Goal: Task Accomplishment & Management: Complete application form

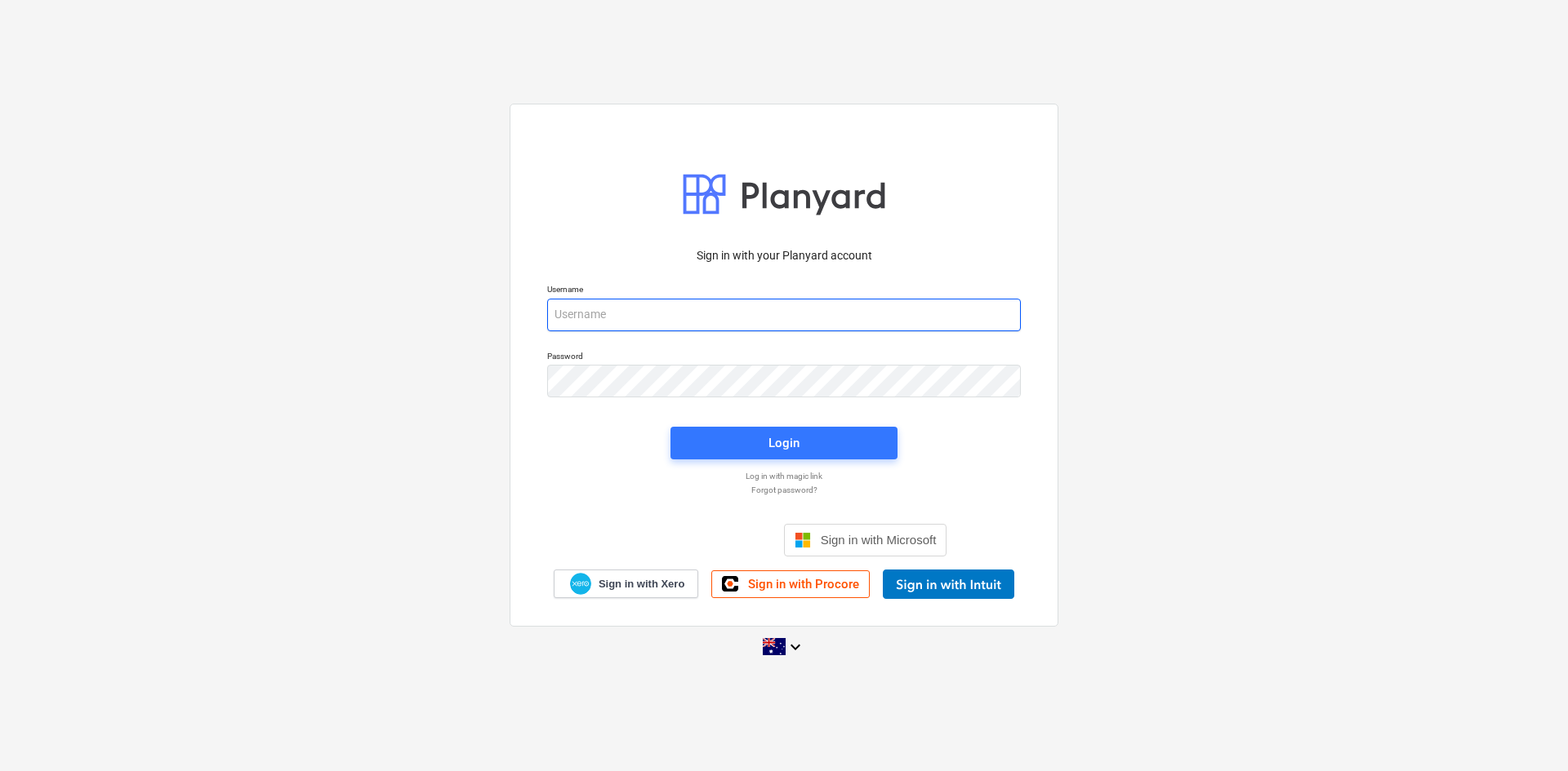
click at [728, 318] on input "email" at bounding box center [784, 315] width 474 height 33
type input "[PERSON_NAME][EMAIL_ADDRESS][DOMAIN_NAME]"
click at [798, 454] on div "Login" at bounding box center [784, 443] width 31 height 22
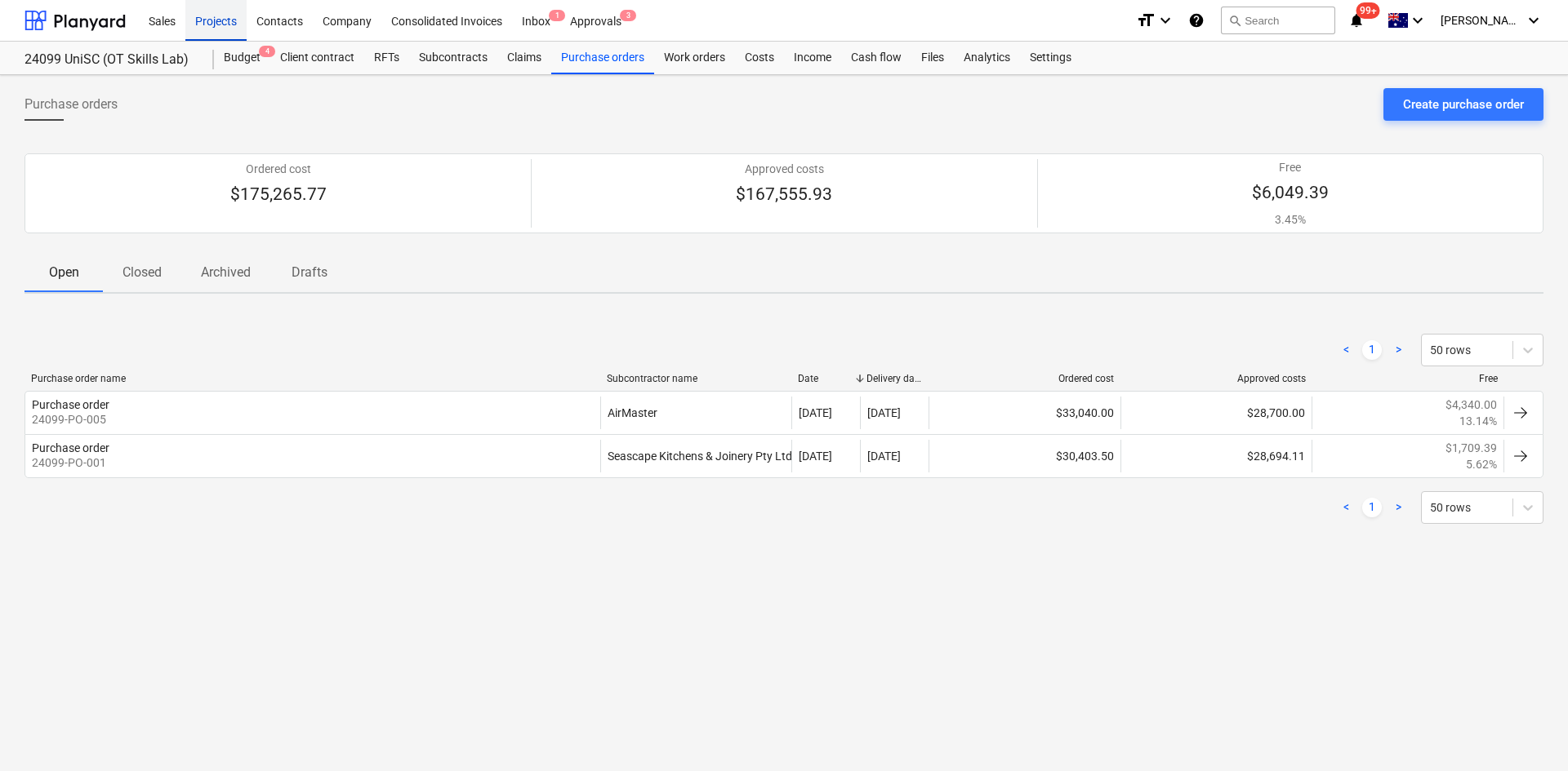
click at [214, 23] on div "Projects" at bounding box center [216, 20] width 61 height 41
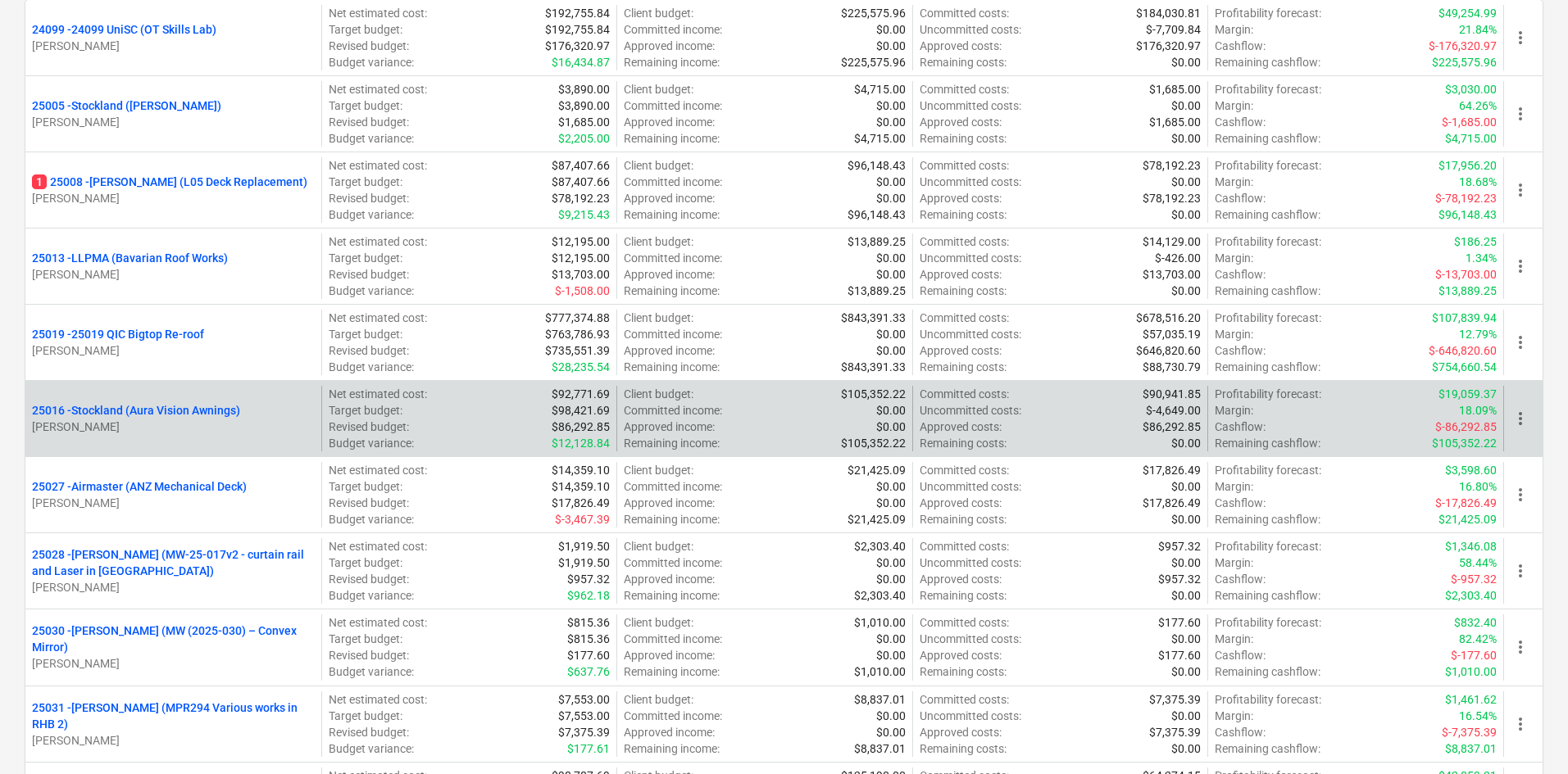
scroll to position [328, 0]
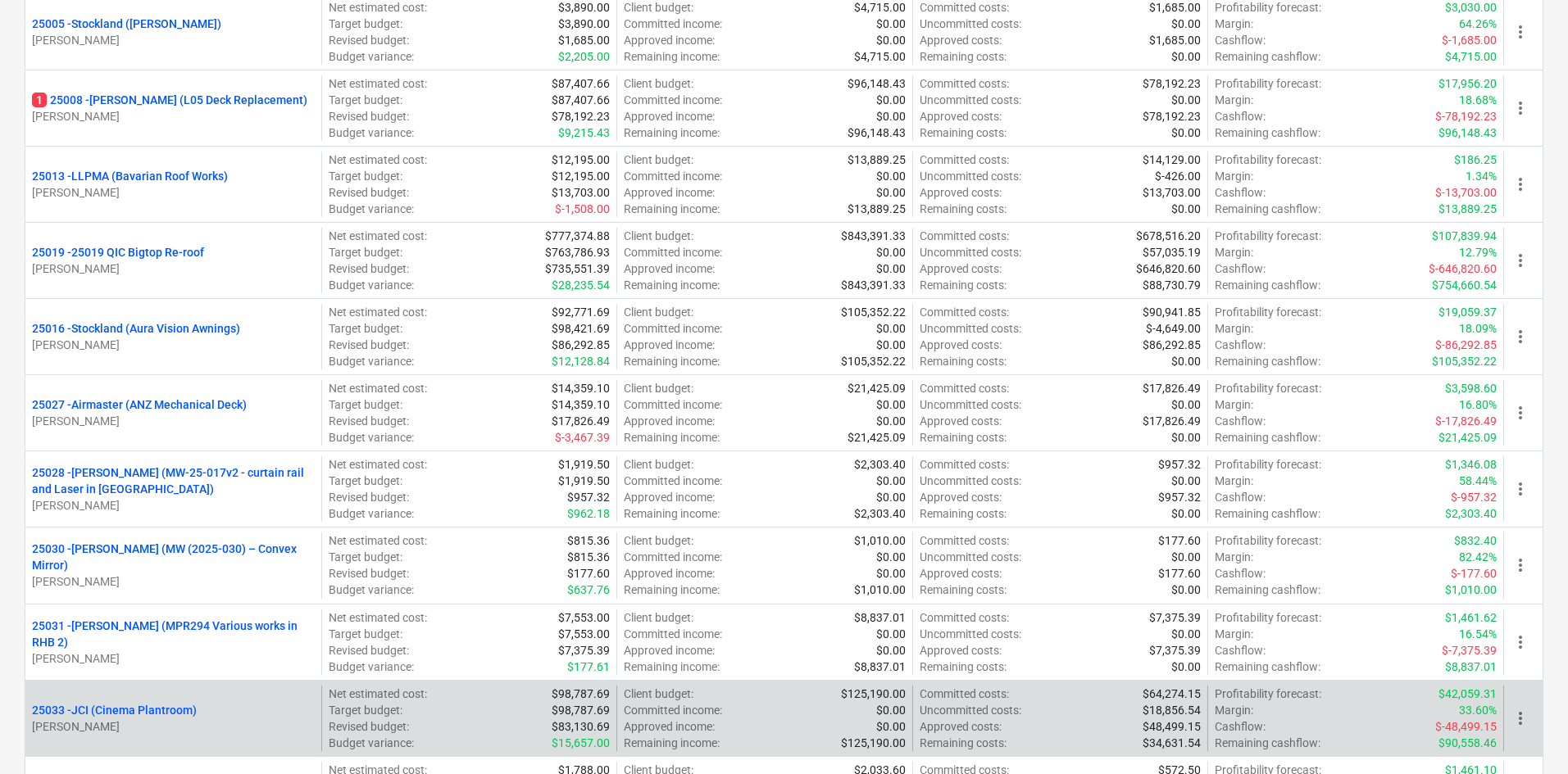
click at [168, 710] on p "25033 - JCI (Cinema Plantroom)" at bounding box center [114, 710] width 165 height 16
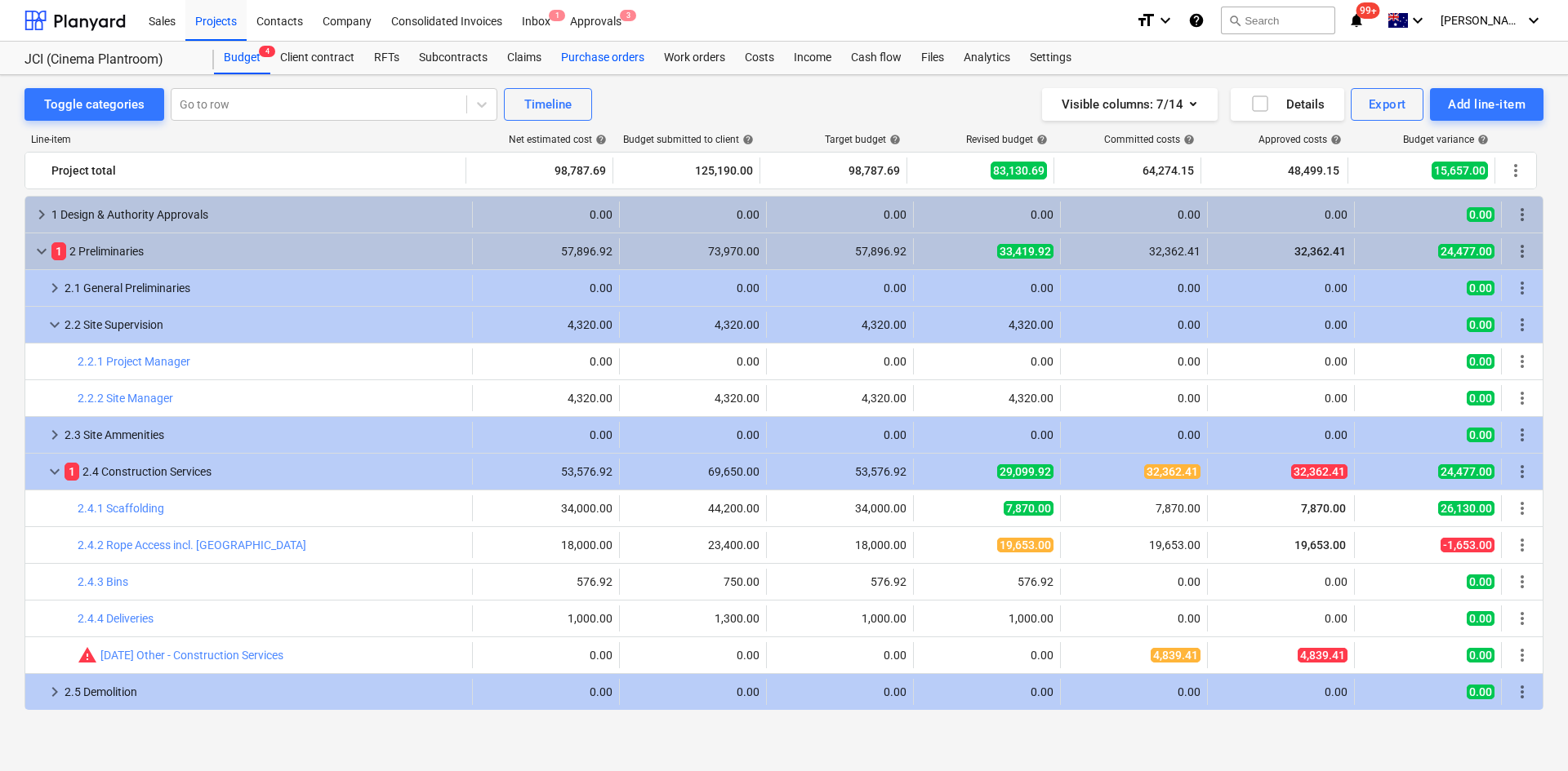
click at [623, 54] on div "Purchase orders" at bounding box center [602, 58] width 103 height 33
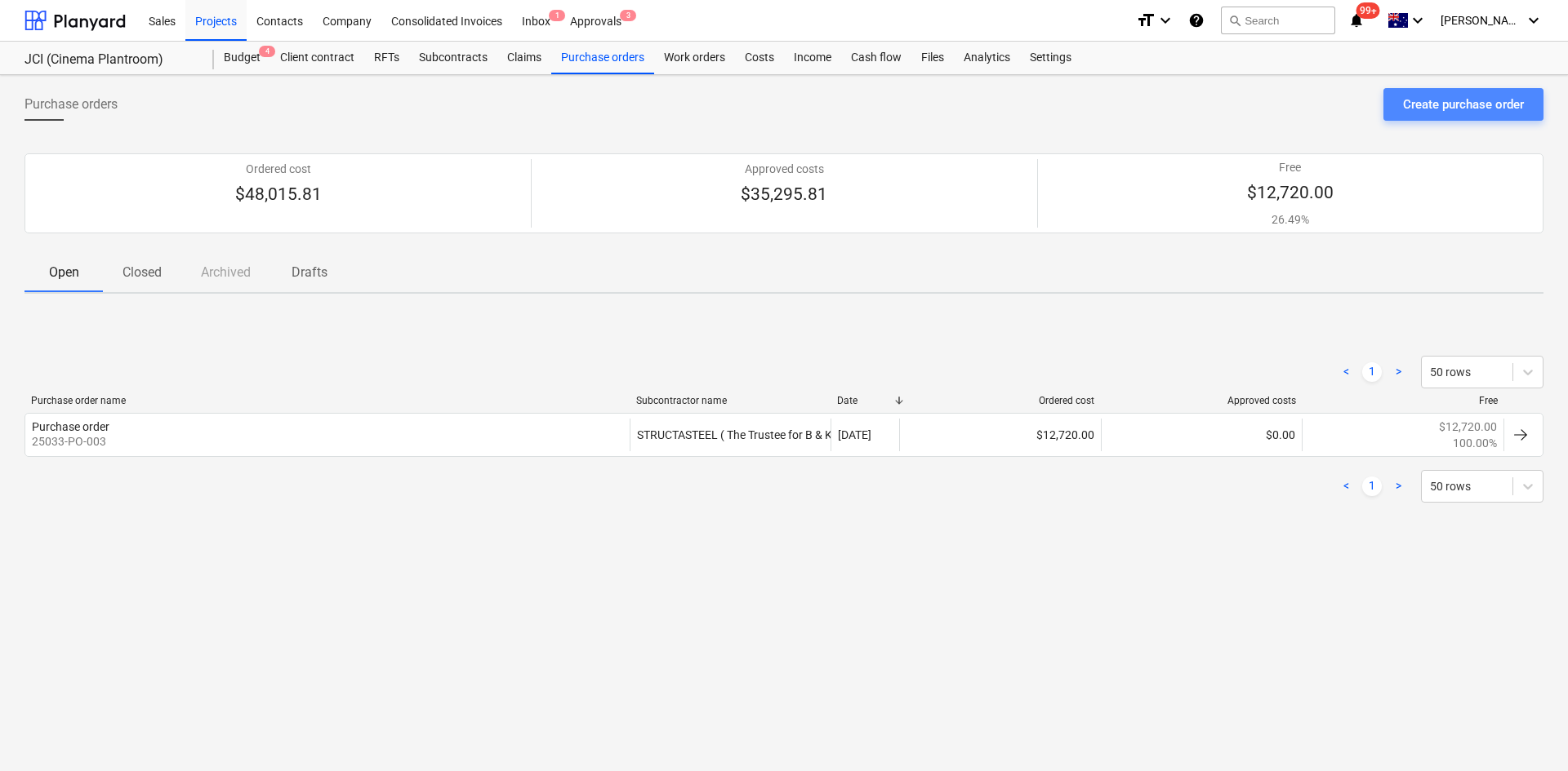
click at [1458, 106] on div "Create purchase order" at bounding box center [1464, 104] width 121 height 22
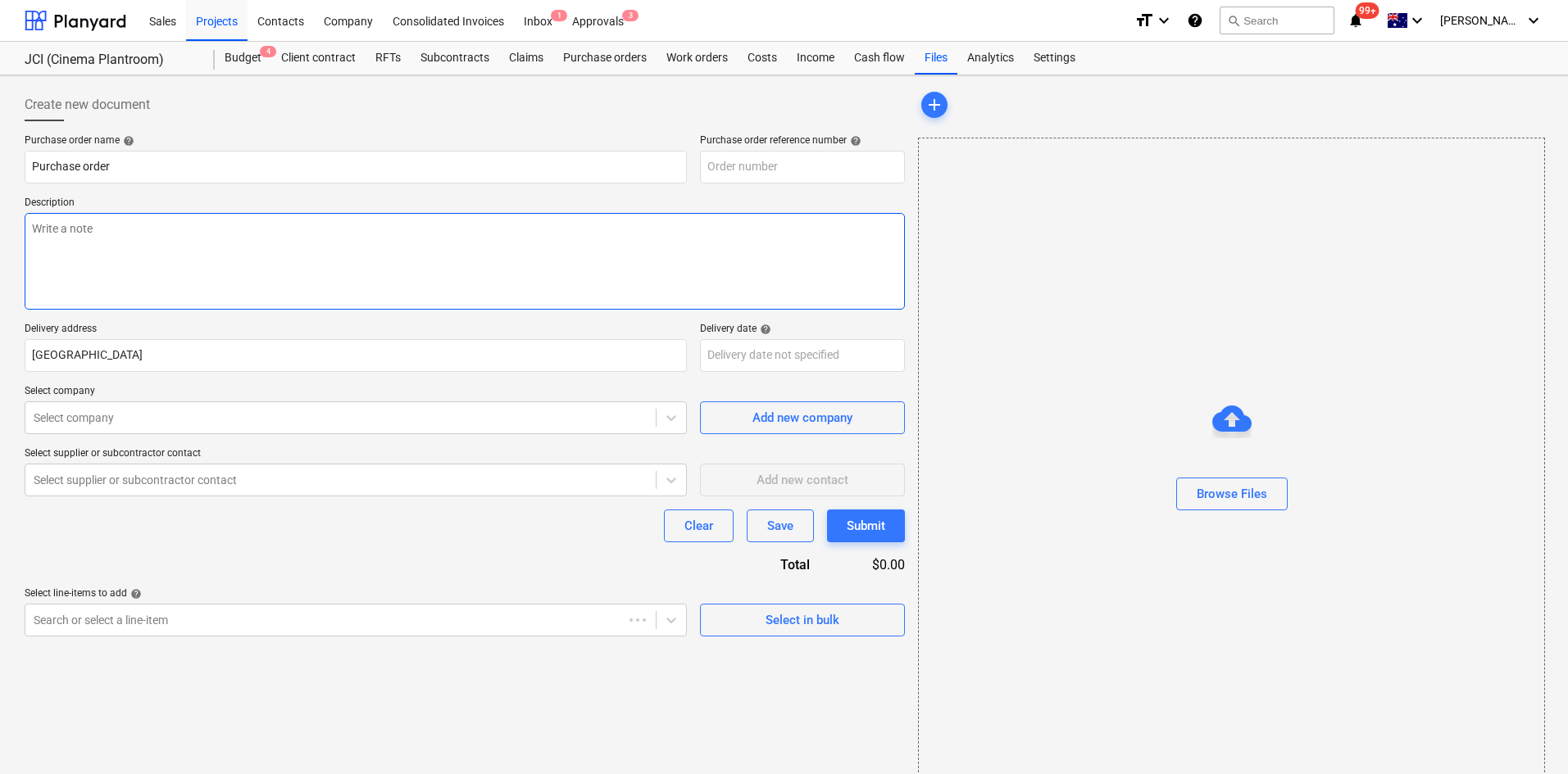
type textarea "x"
type input "25033-PO-006"
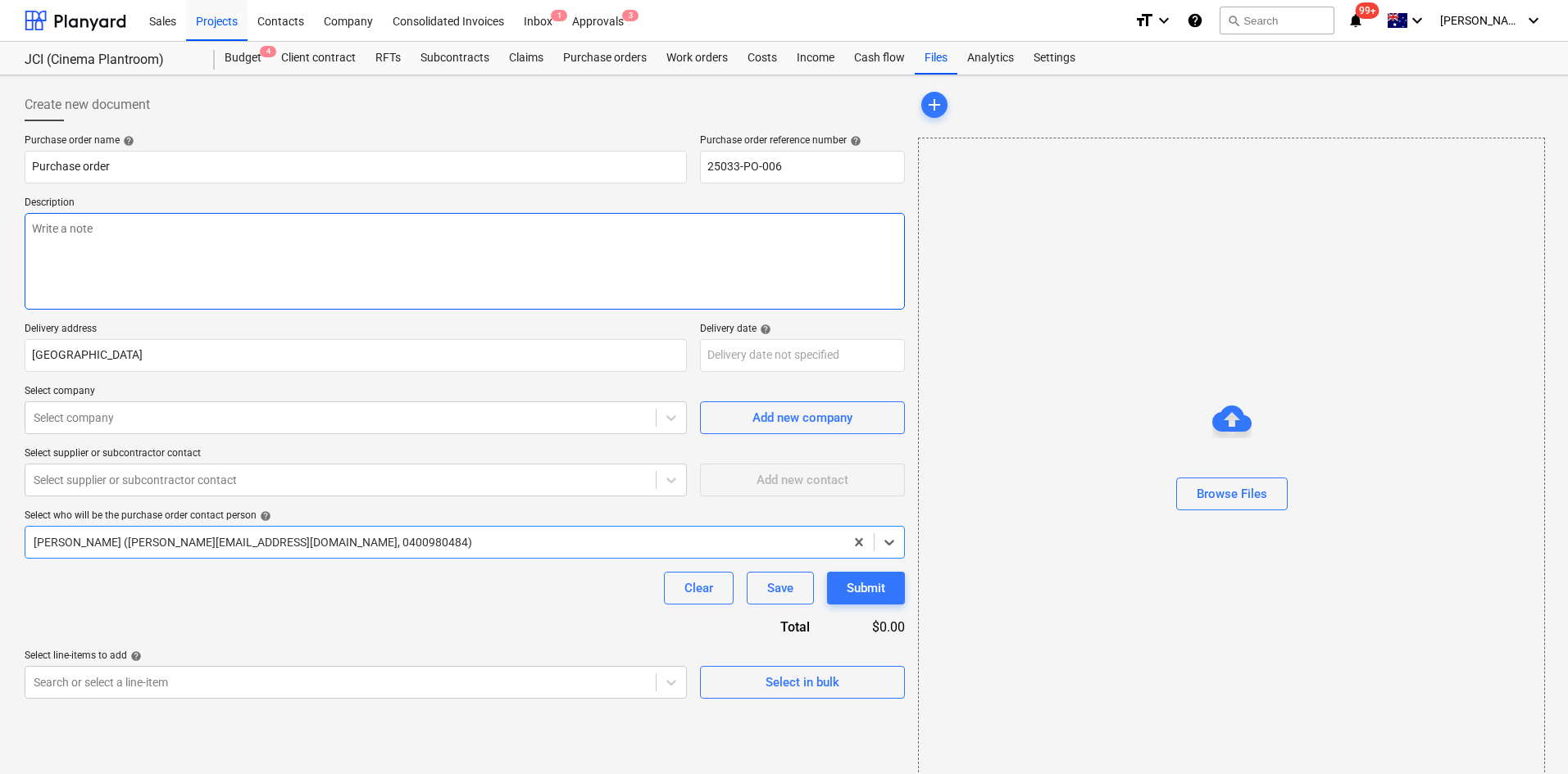
click at [88, 254] on textarea at bounding box center [464, 261] width 881 height 97
type textarea "x"
type textarea "-"
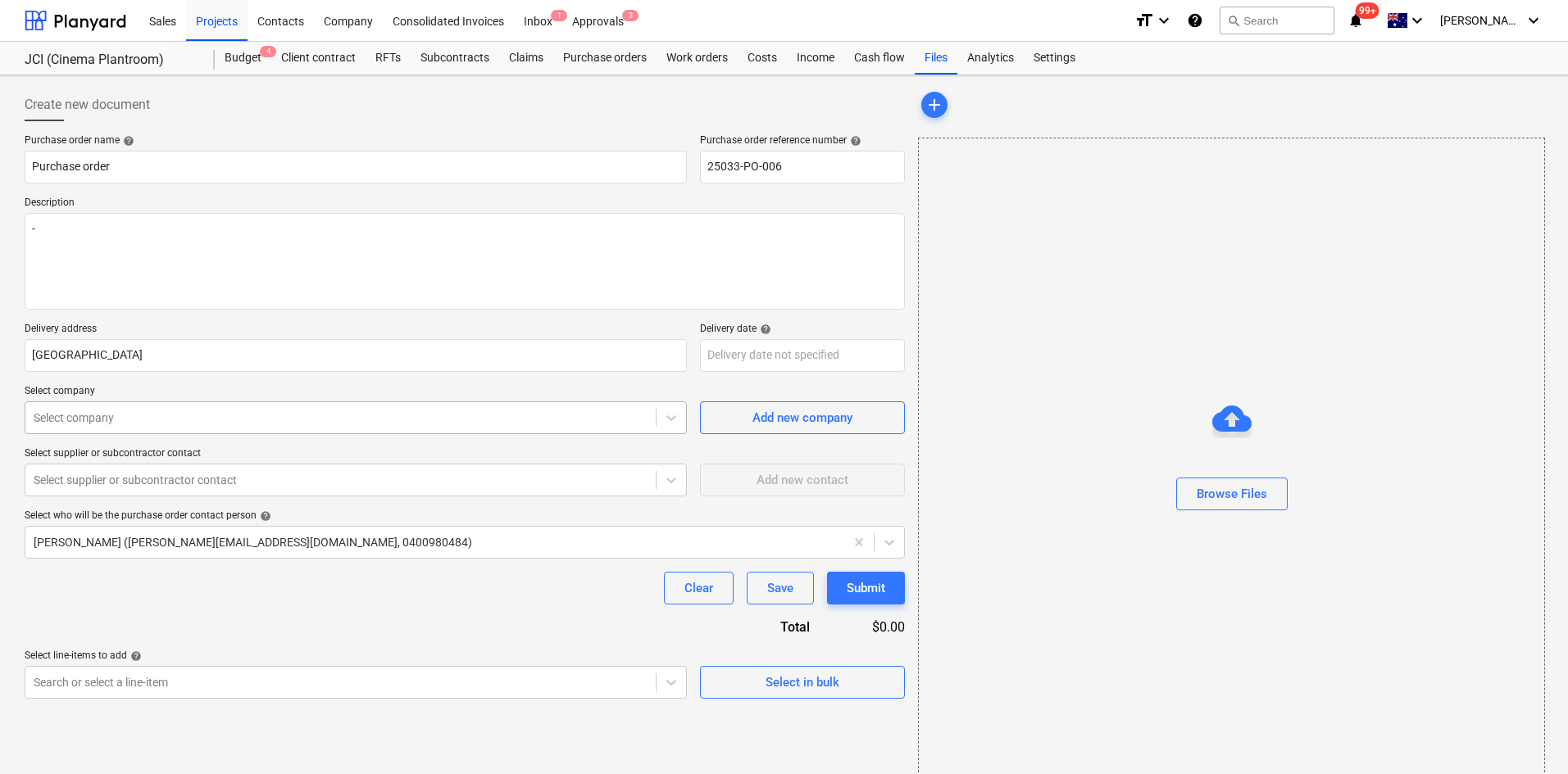
type textarea "x"
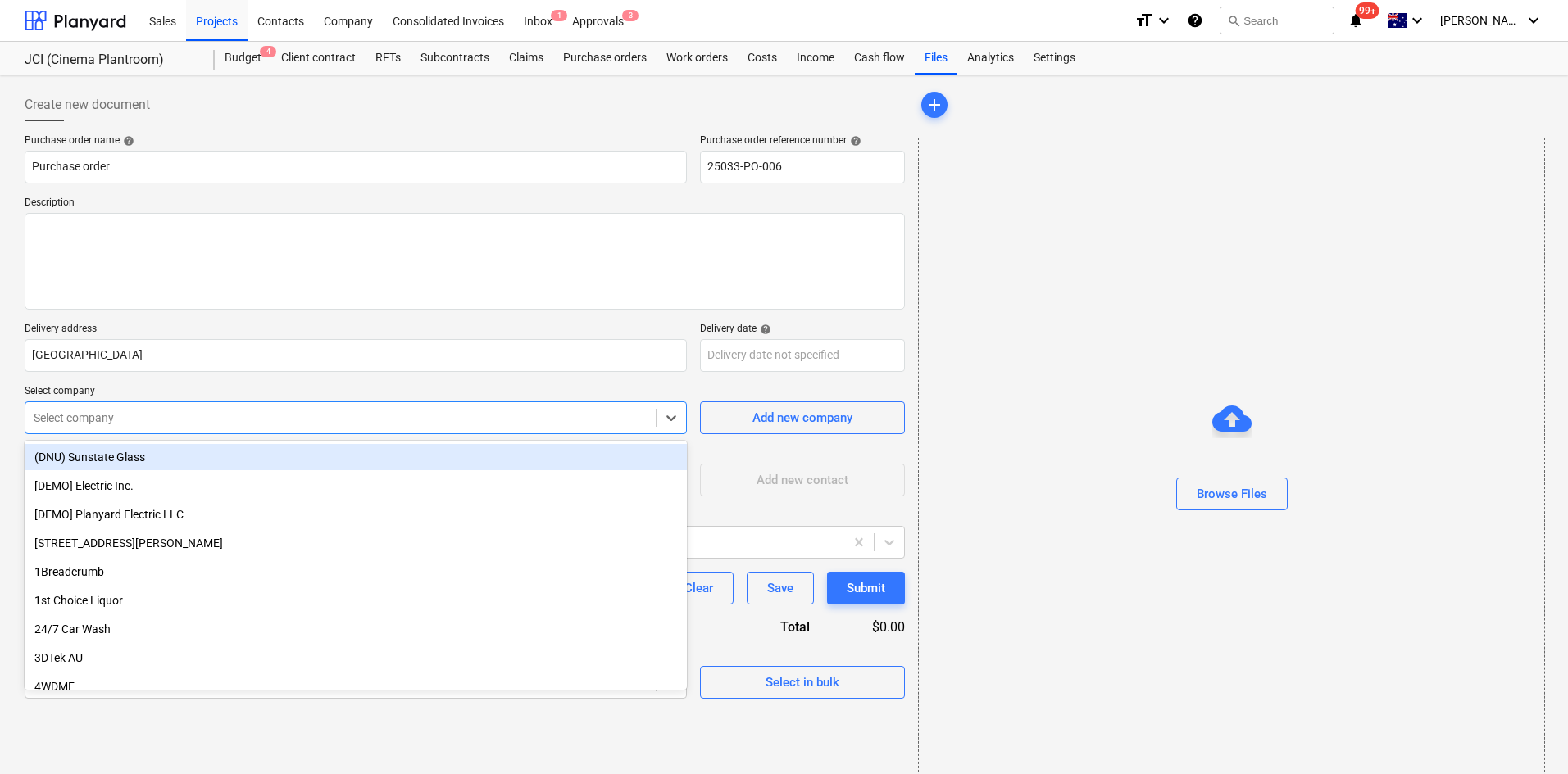
click at [145, 422] on div at bounding box center [340, 417] width 614 height 16
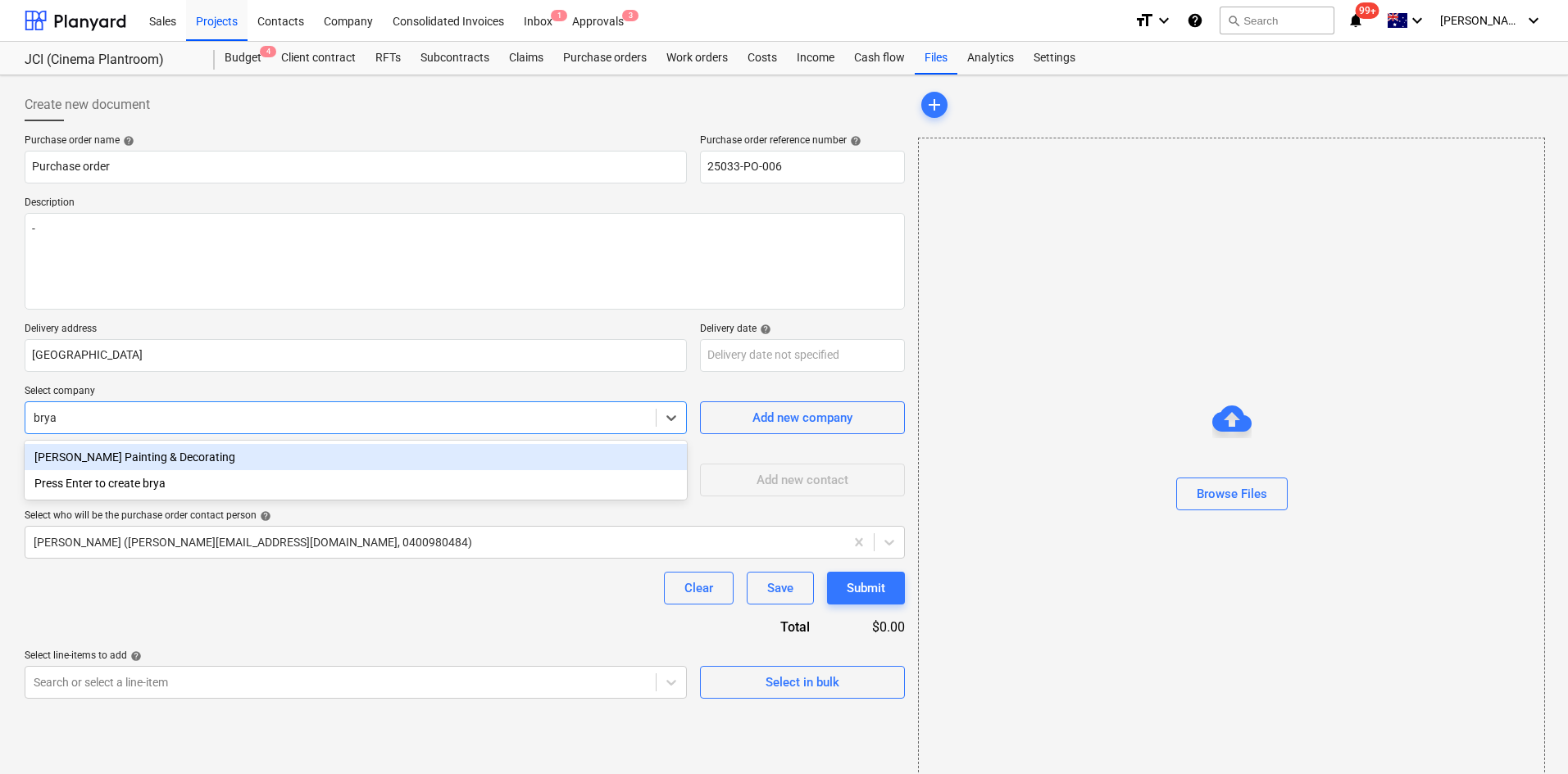
type input "bryan"
click at [164, 463] on div "Bryan Kennedy Painting & Decorating" at bounding box center [355, 457] width 662 height 26
type textarea "x"
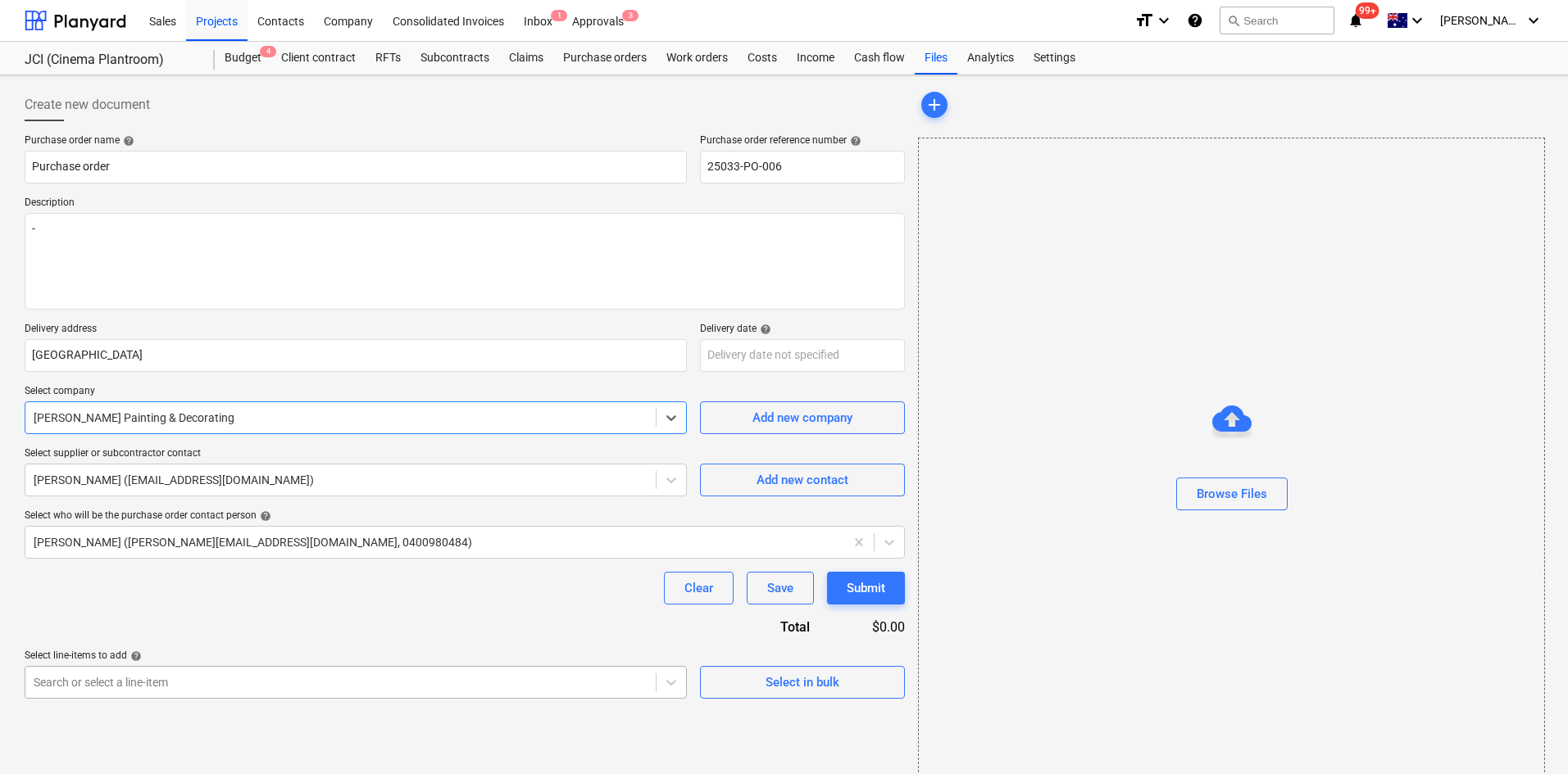
click at [383, 682] on body "Sales Projects Contacts Company Consolidated Invoices Inbox 1 Approvals 3 forma…" at bounding box center [784, 387] width 1568 height 774
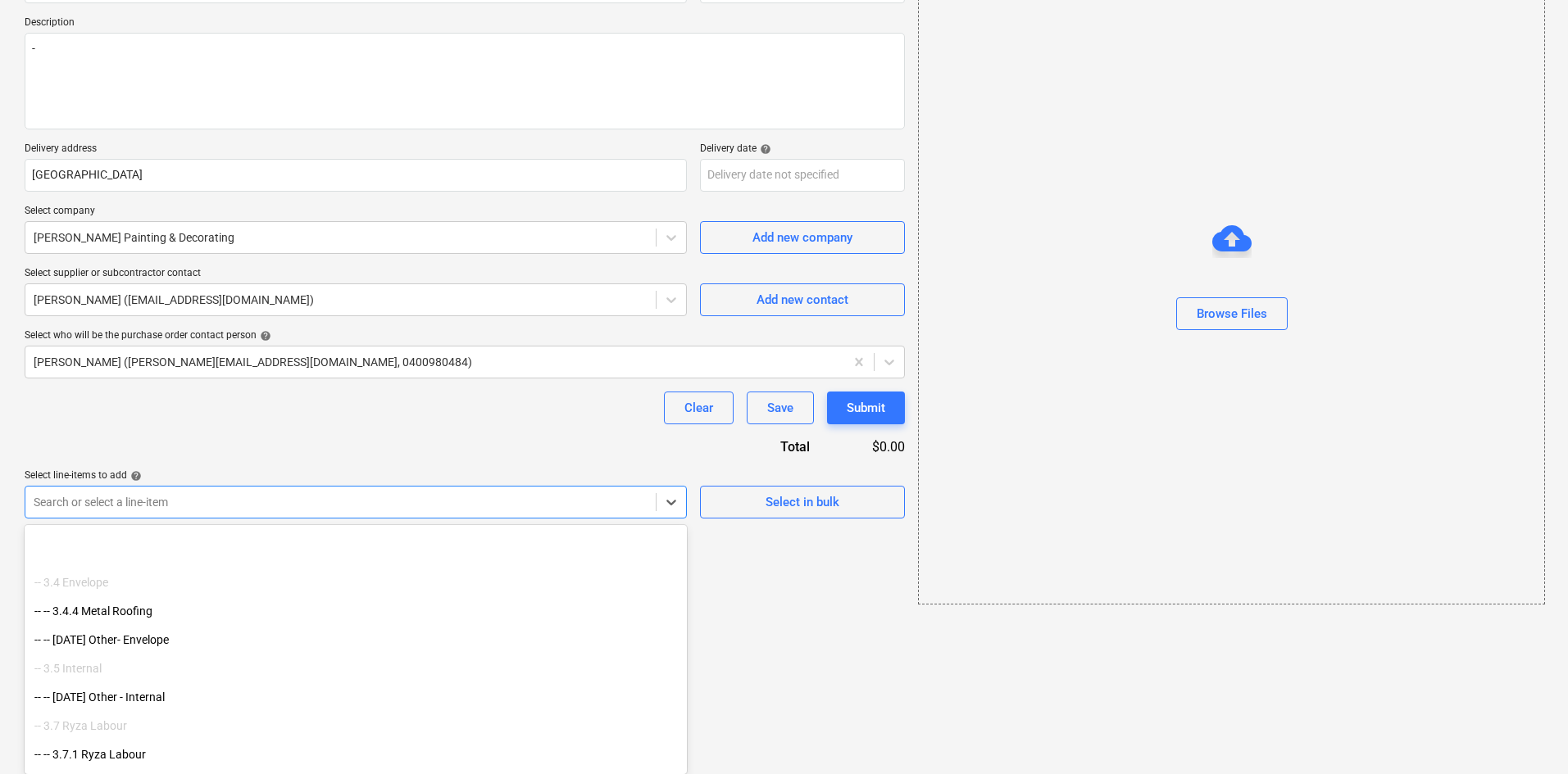
scroll to position [1045, 0]
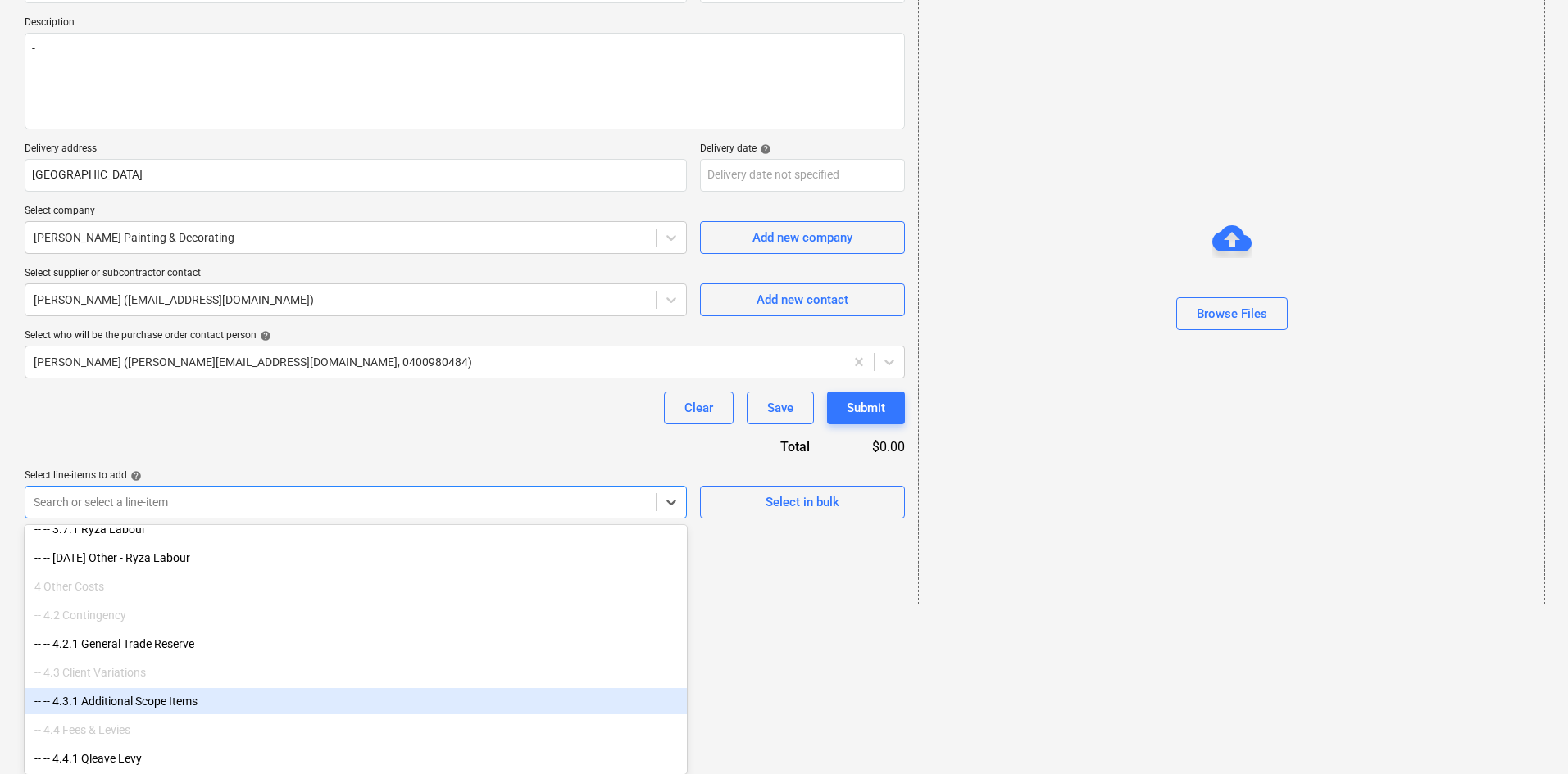
click at [180, 701] on div "-- -- 4.3.1 Additional Scope Items" at bounding box center [355, 701] width 662 height 26
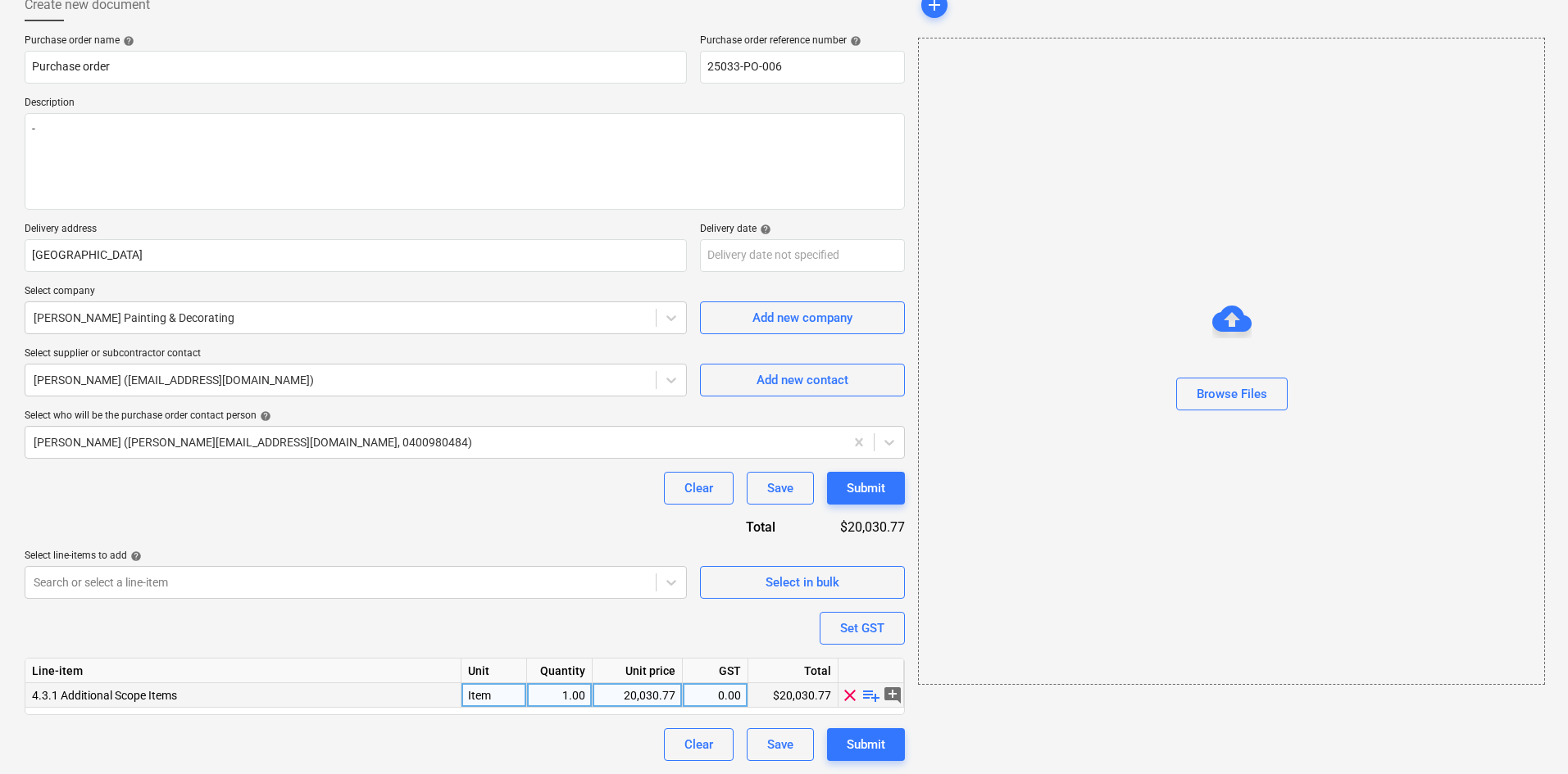
click at [872, 696] on span "playlist_add" at bounding box center [871, 694] width 20 height 20
type textarea "x"
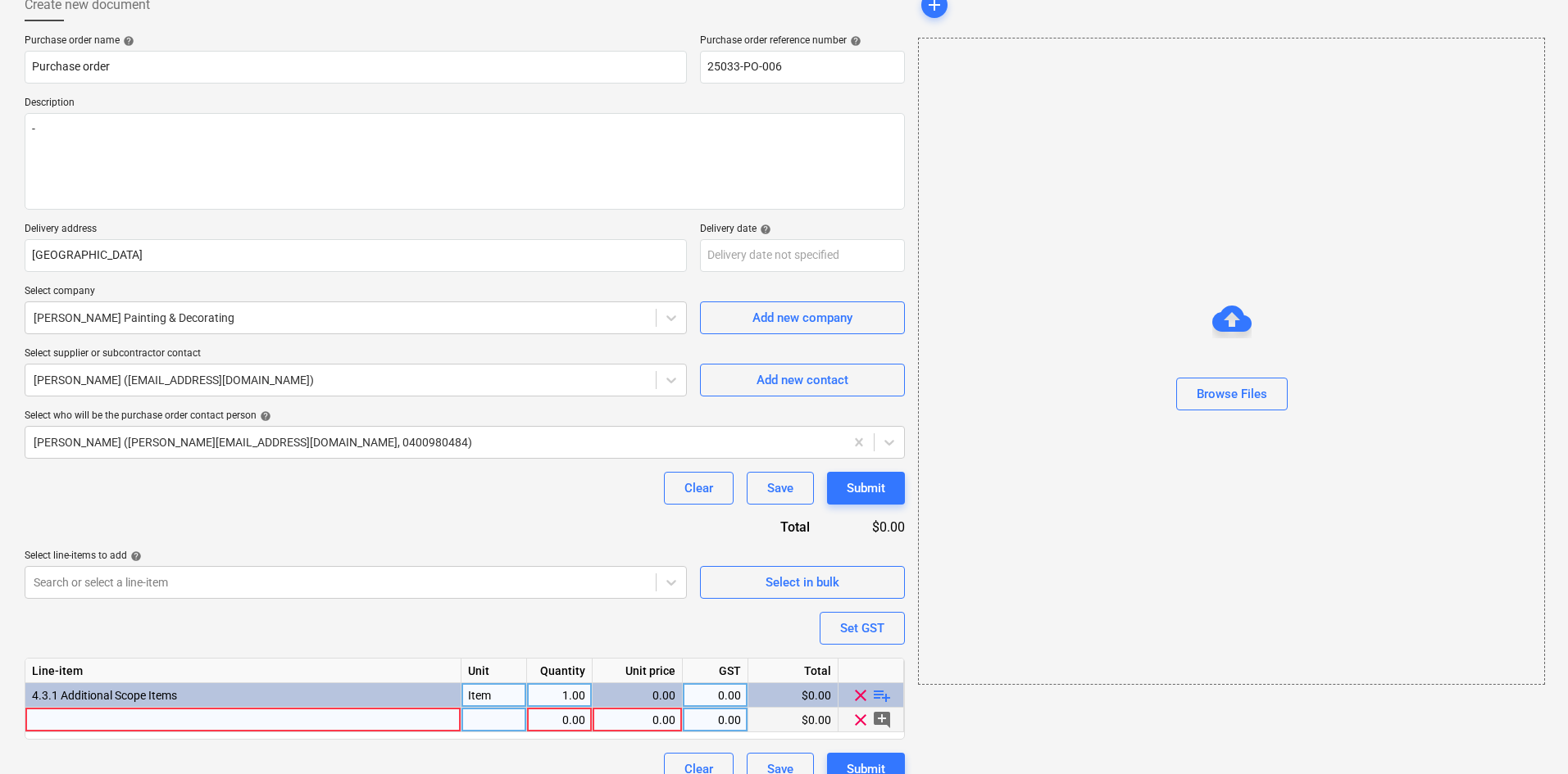
click at [244, 718] on div at bounding box center [243, 720] width 436 height 24
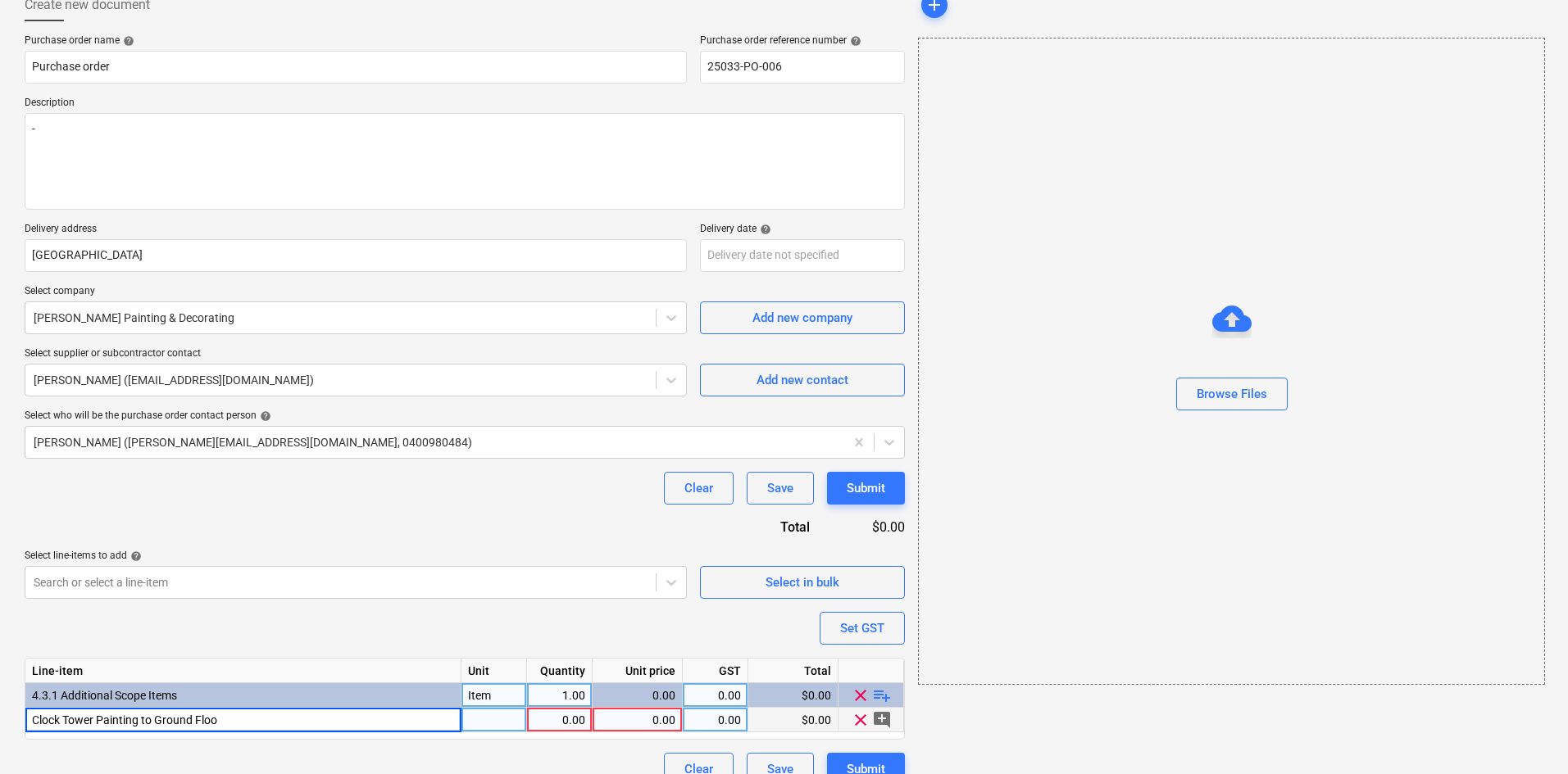
type input "Clock Tower Painting to Ground Floor"
type textarea "x"
click at [477, 719] on div at bounding box center [494, 720] width 66 height 24
type input "Item"
type textarea "x"
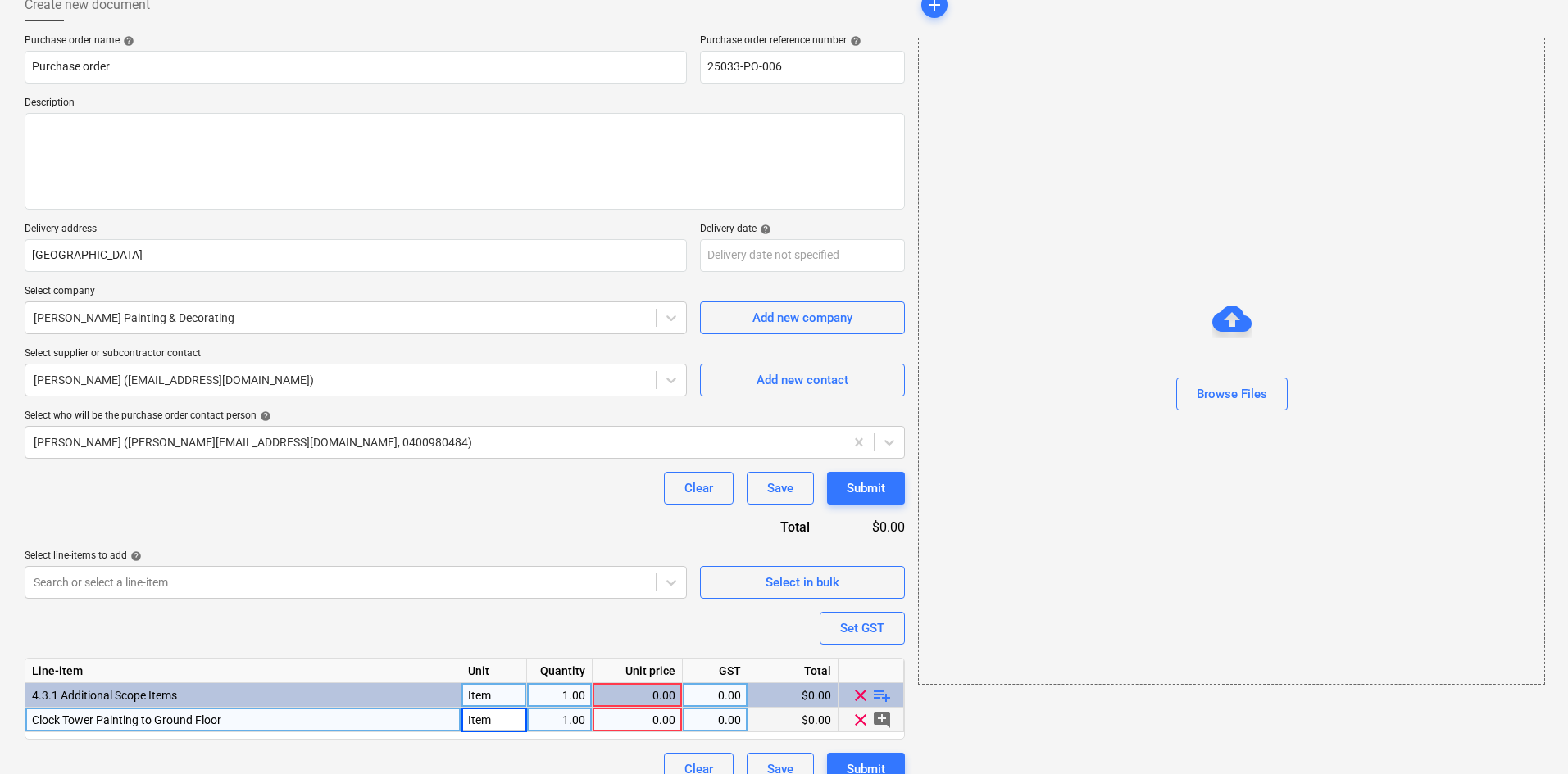
click at [647, 720] on div "0.00" at bounding box center [637, 720] width 76 height 24
type input "1820"
type textarea "x"
click at [725, 719] on div "0.00" at bounding box center [715, 720] width 52 height 24
type input "10"
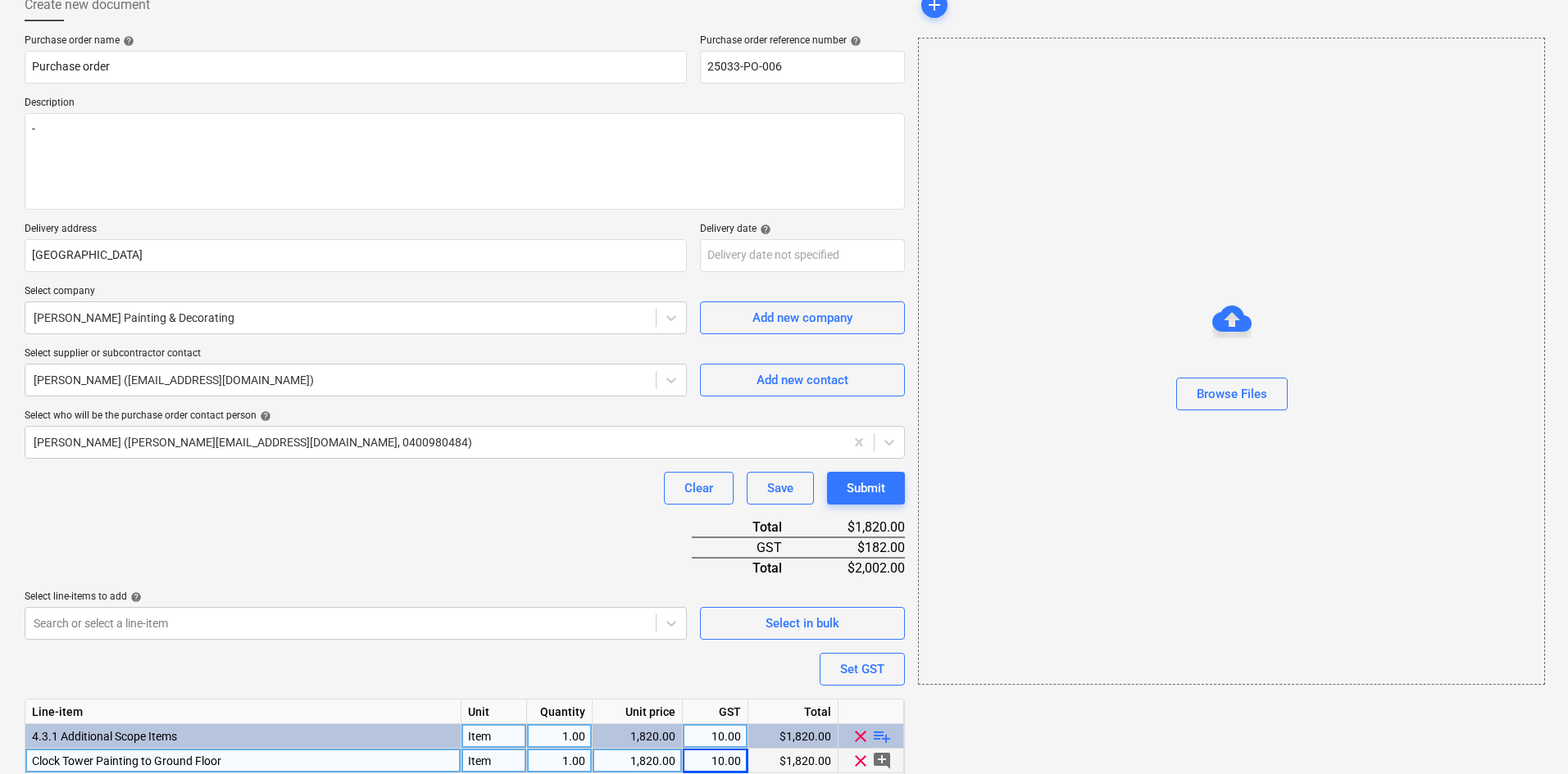
click at [1126, 729] on div "add Browse Files" at bounding box center [1230, 407] width 638 height 851
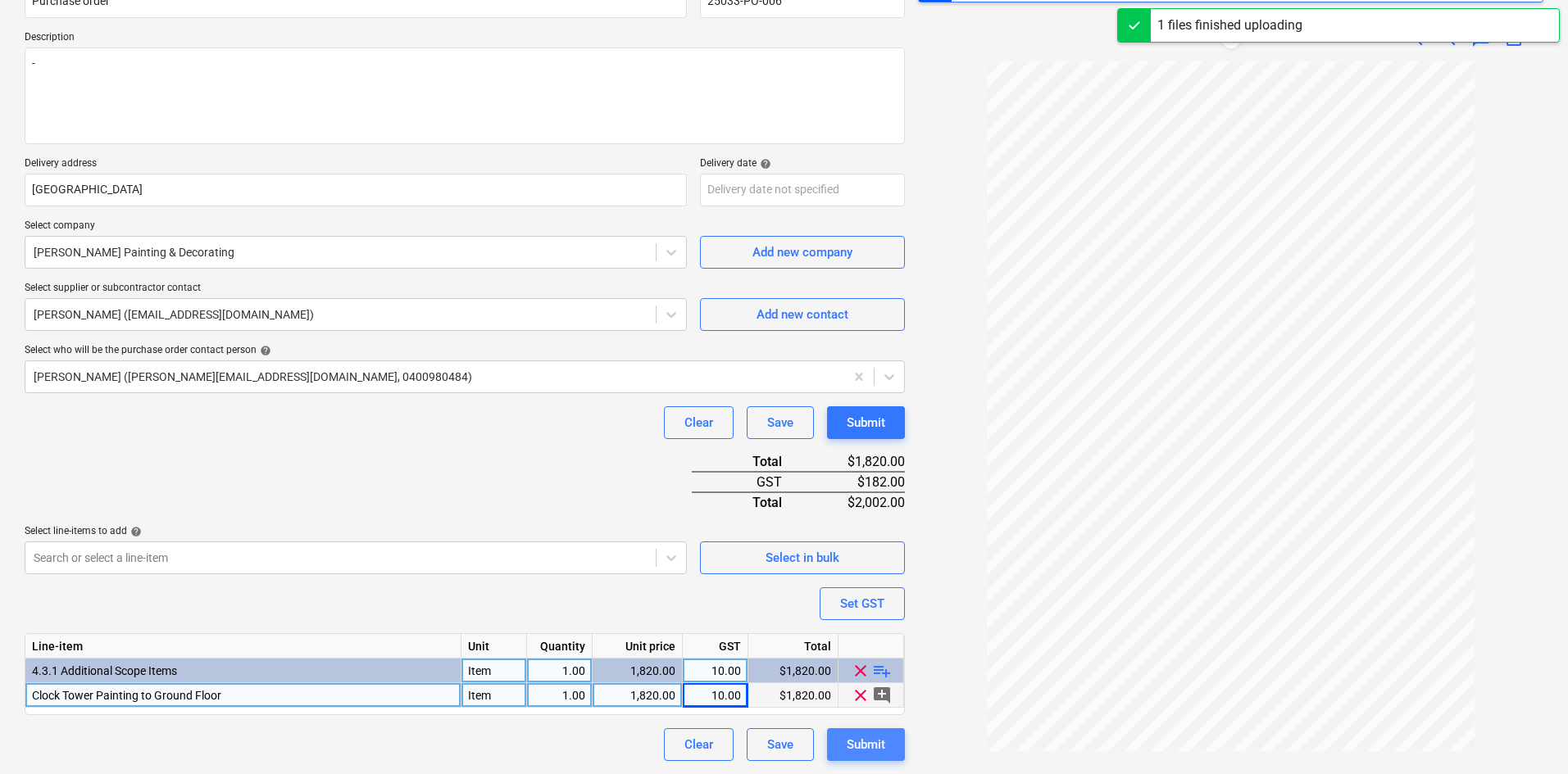
click at [887, 739] on button "Submit" at bounding box center [866, 745] width 78 height 33
type textarea "x"
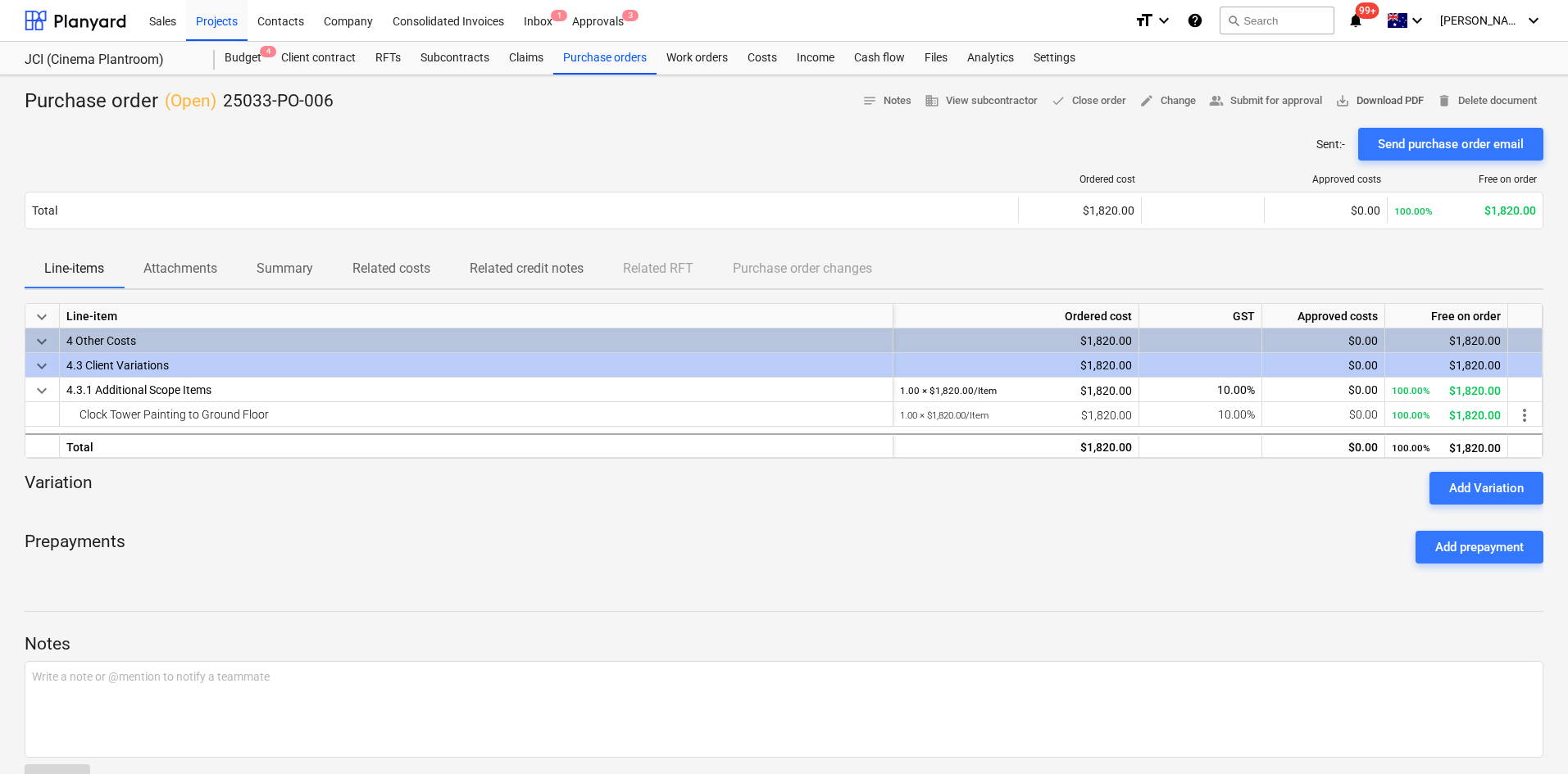
click at [1384, 100] on span "save_alt Download PDF" at bounding box center [1379, 101] width 88 height 19
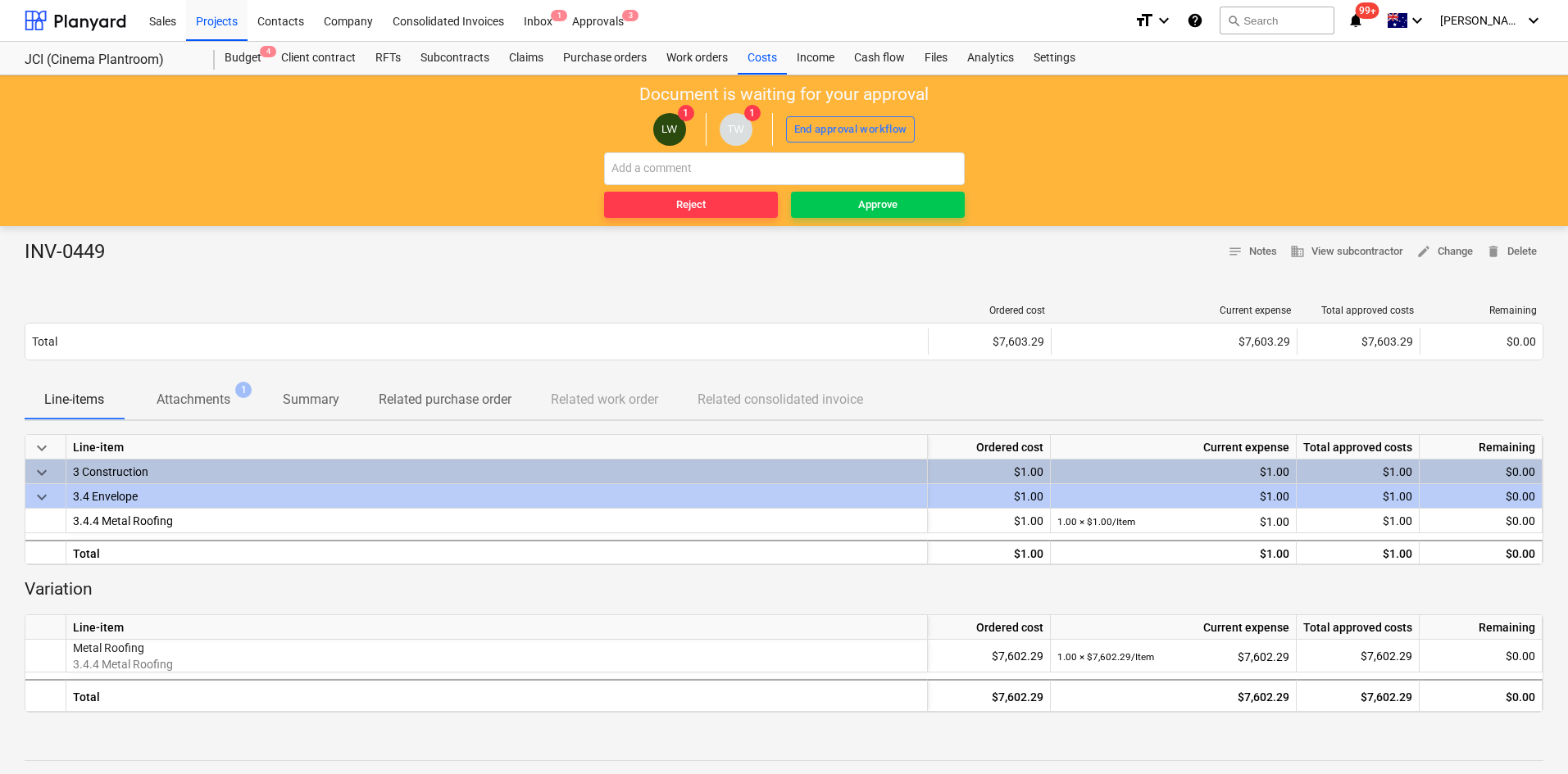
click at [193, 402] on p "Attachments" at bounding box center [193, 400] width 74 height 20
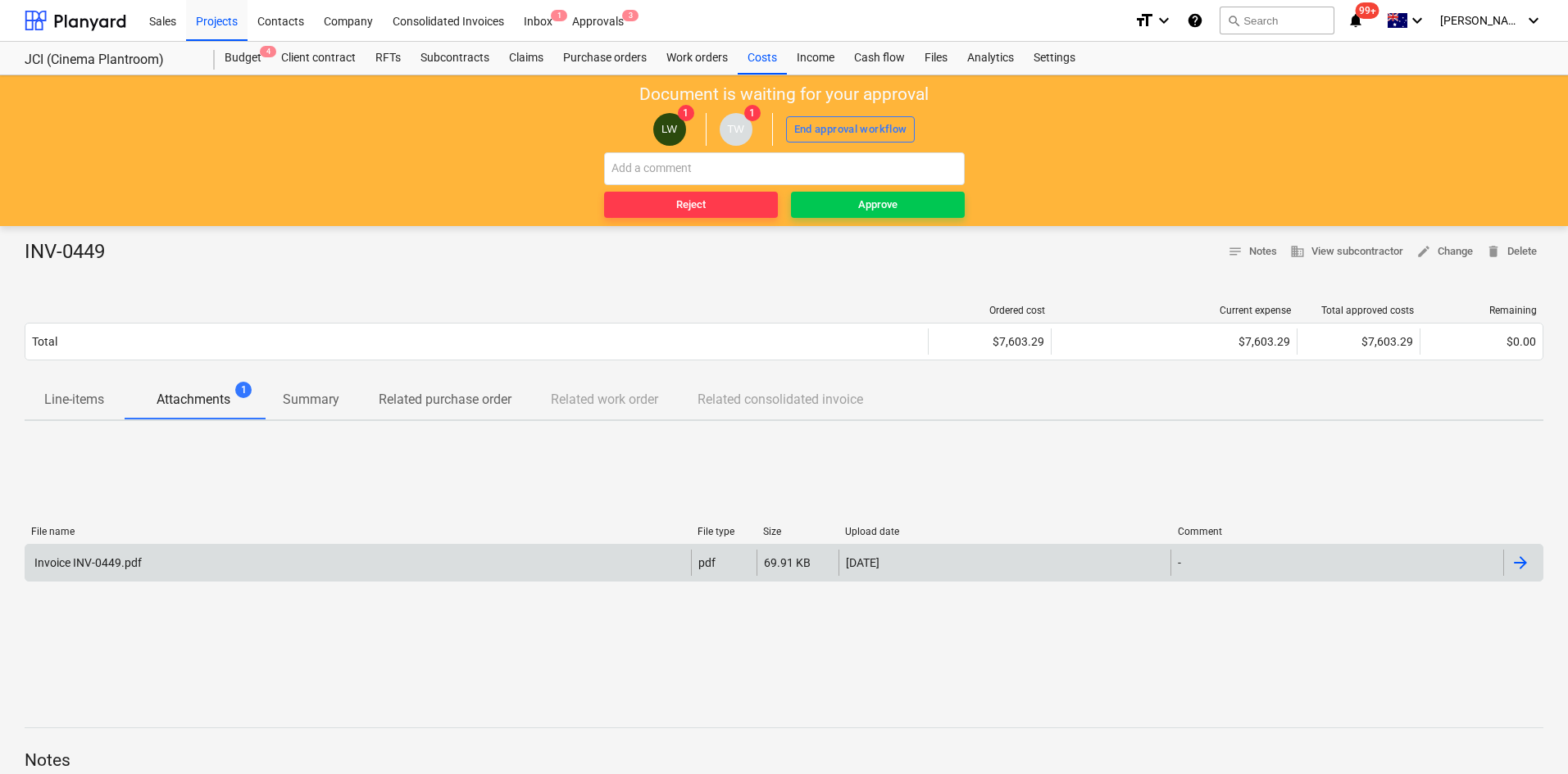
click at [113, 563] on div "Invoice INV-0449.pdf" at bounding box center [87, 563] width 110 height 13
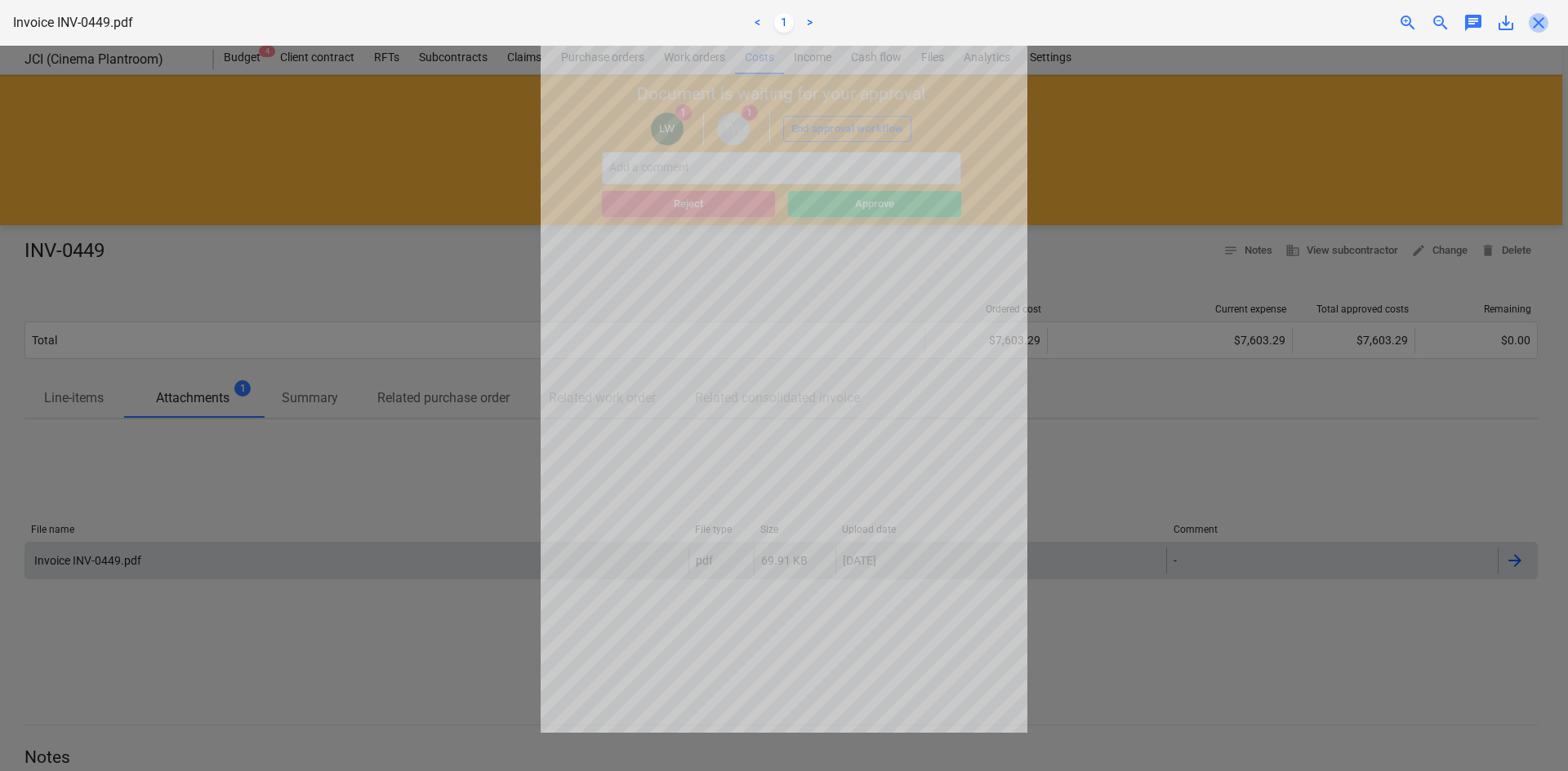
click at [1535, 13] on span "close" at bounding box center [1539, 22] width 20 height 20
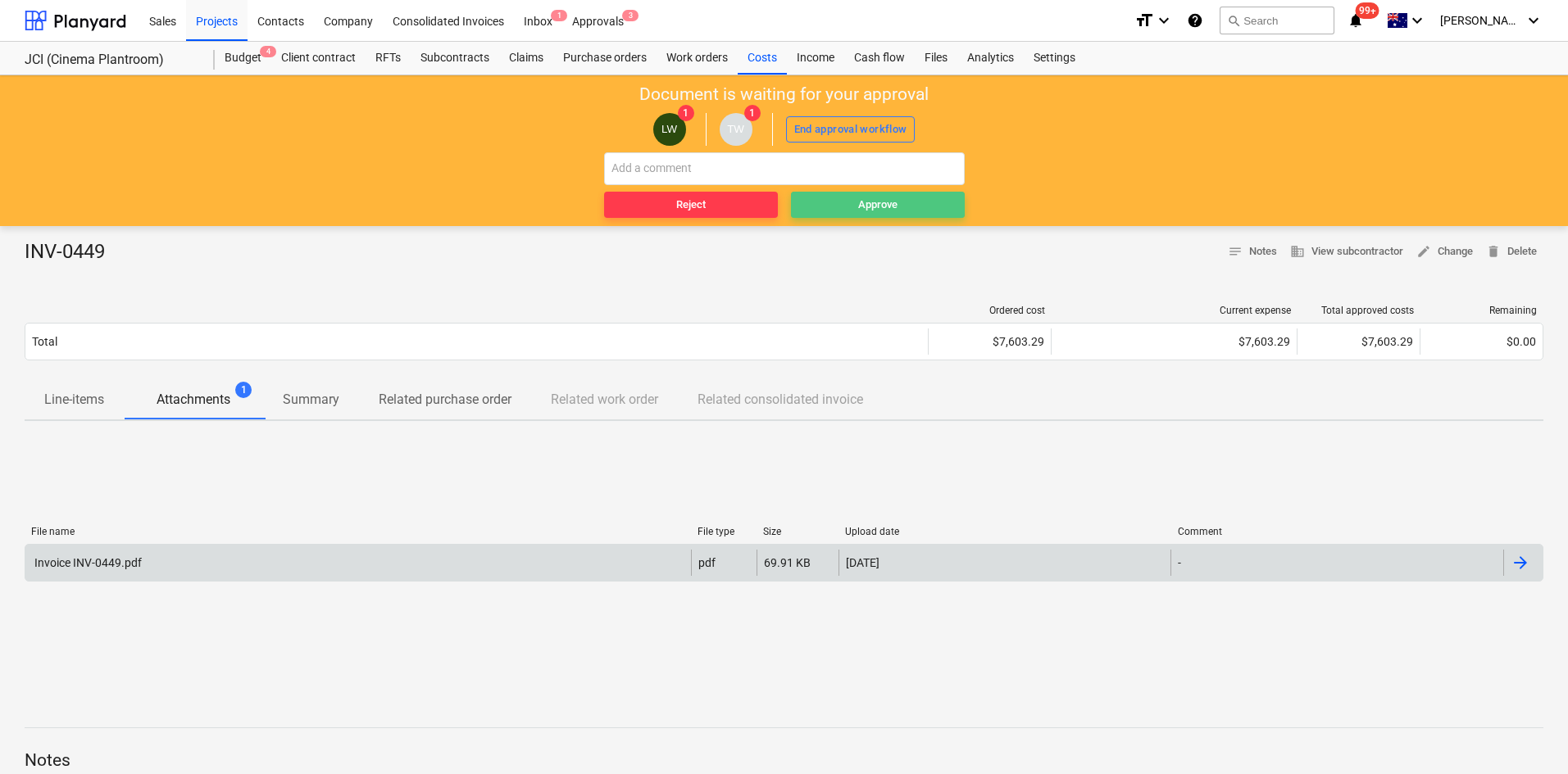
click at [885, 203] on div "Approve" at bounding box center [877, 205] width 39 height 19
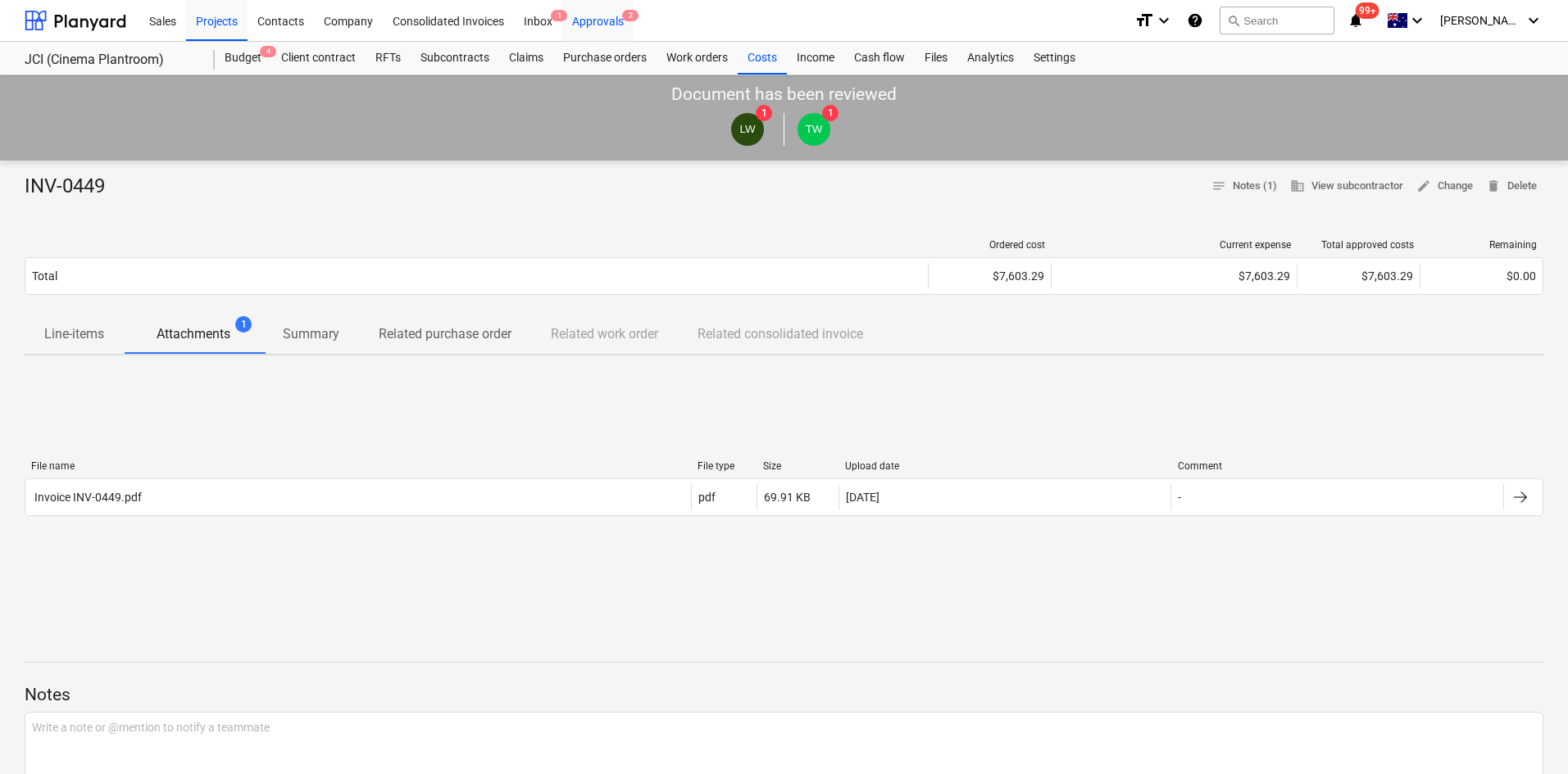
click at [603, 23] on div "Approvals 2" at bounding box center [597, 20] width 71 height 42
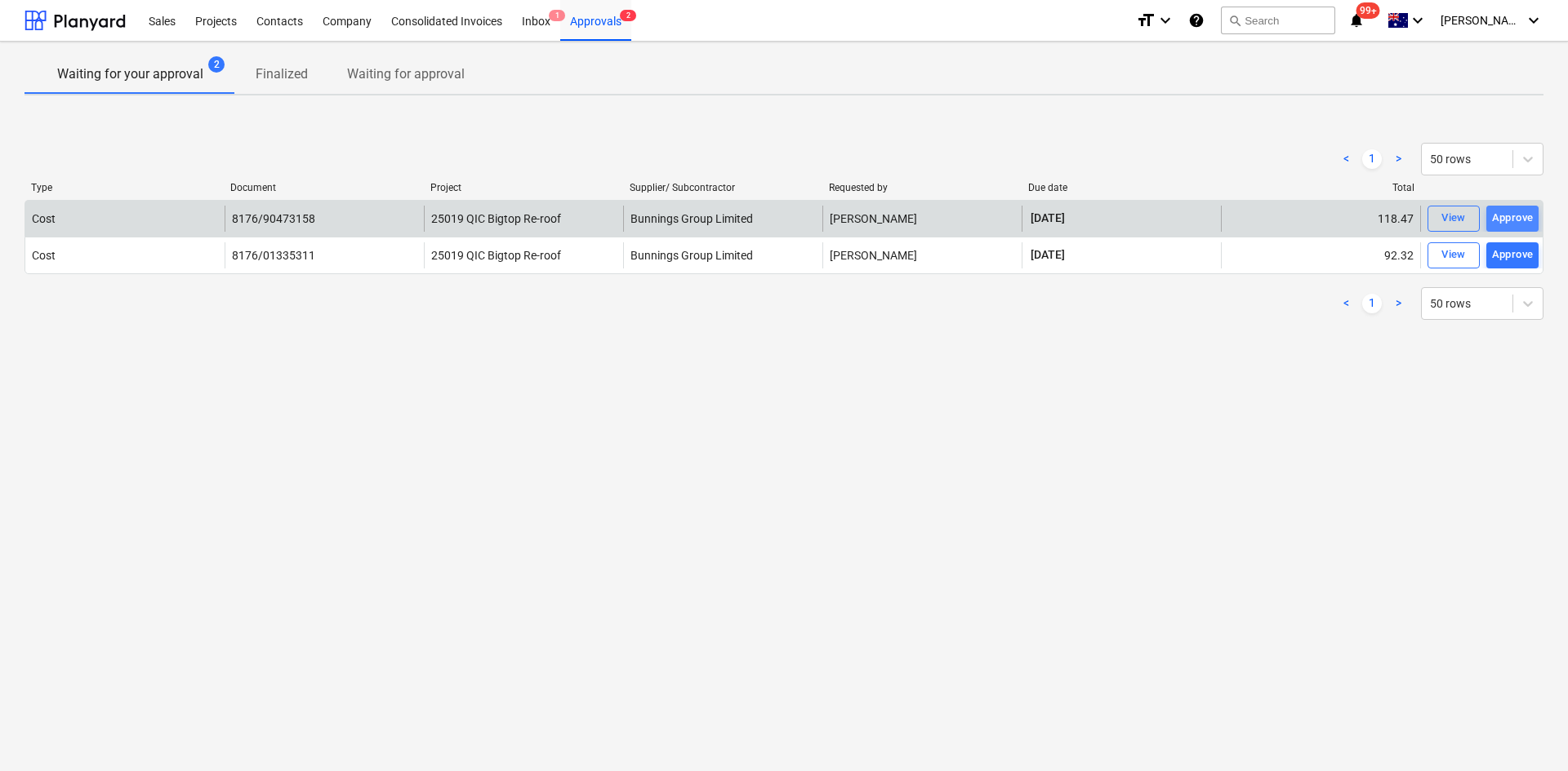
click at [1512, 222] on div "Approve" at bounding box center [1513, 218] width 41 height 19
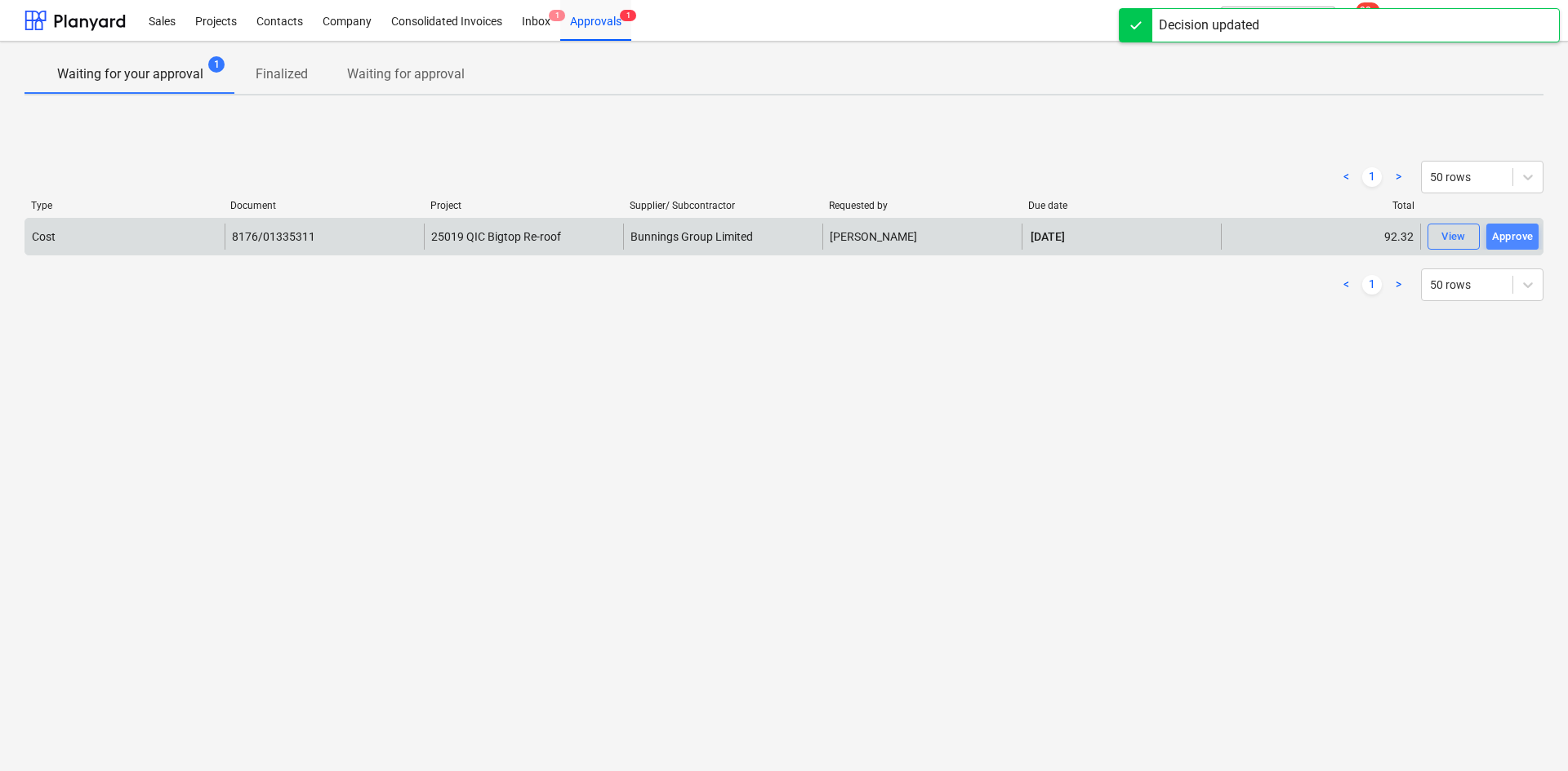
click at [1508, 234] on div "Approve" at bounding box center [1513, 237] width 41 height 19
